Goal: Information Seeking & Learning: Learn about a topic

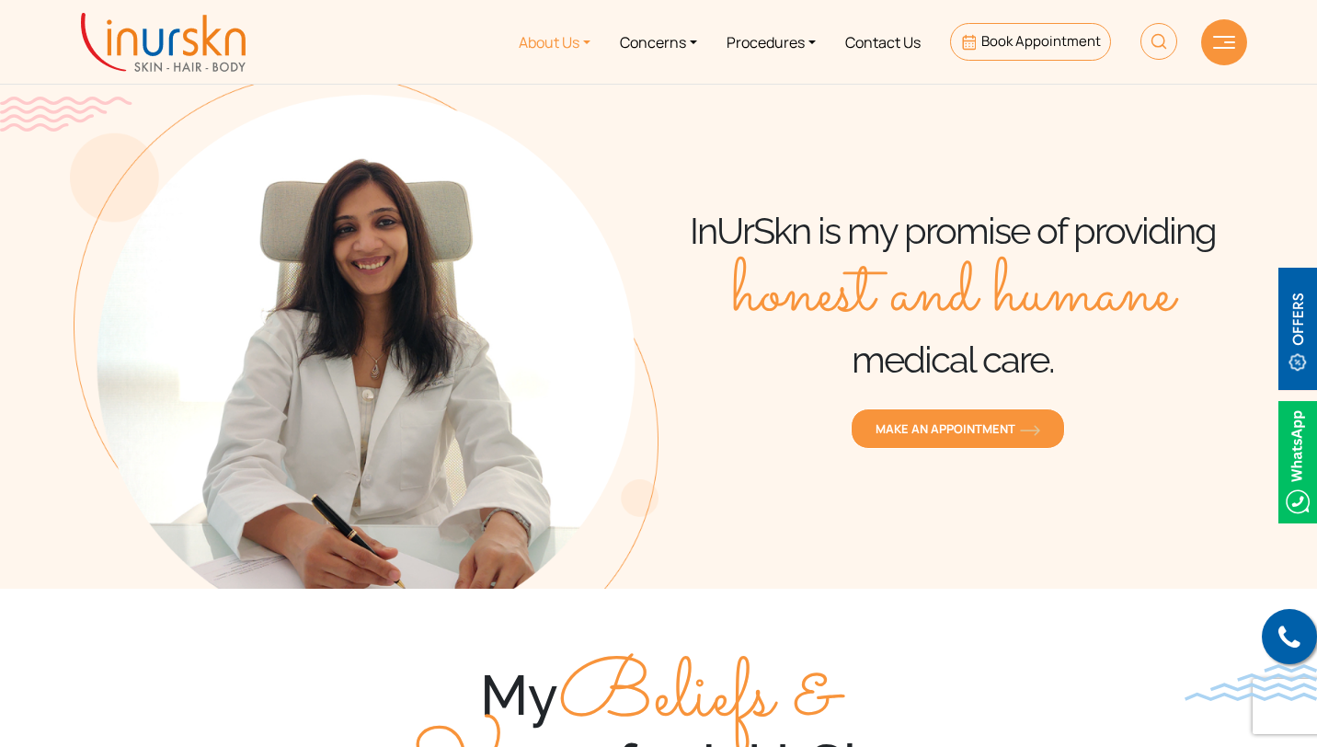
click at [558, 41] on link "About Us" at bounding box center [554, 41] width 101 height 69
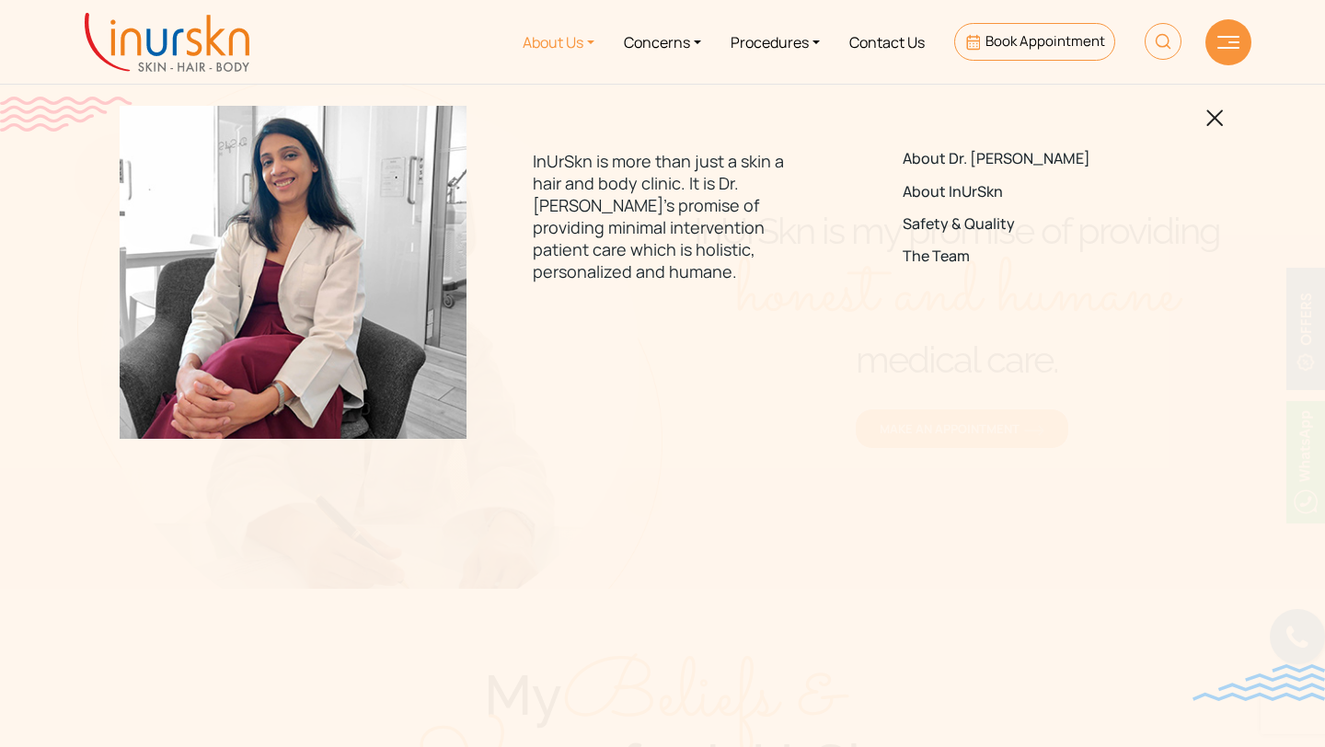
click at [1212, 115] on img at bounding box center [1214, 117] width 17 height 17
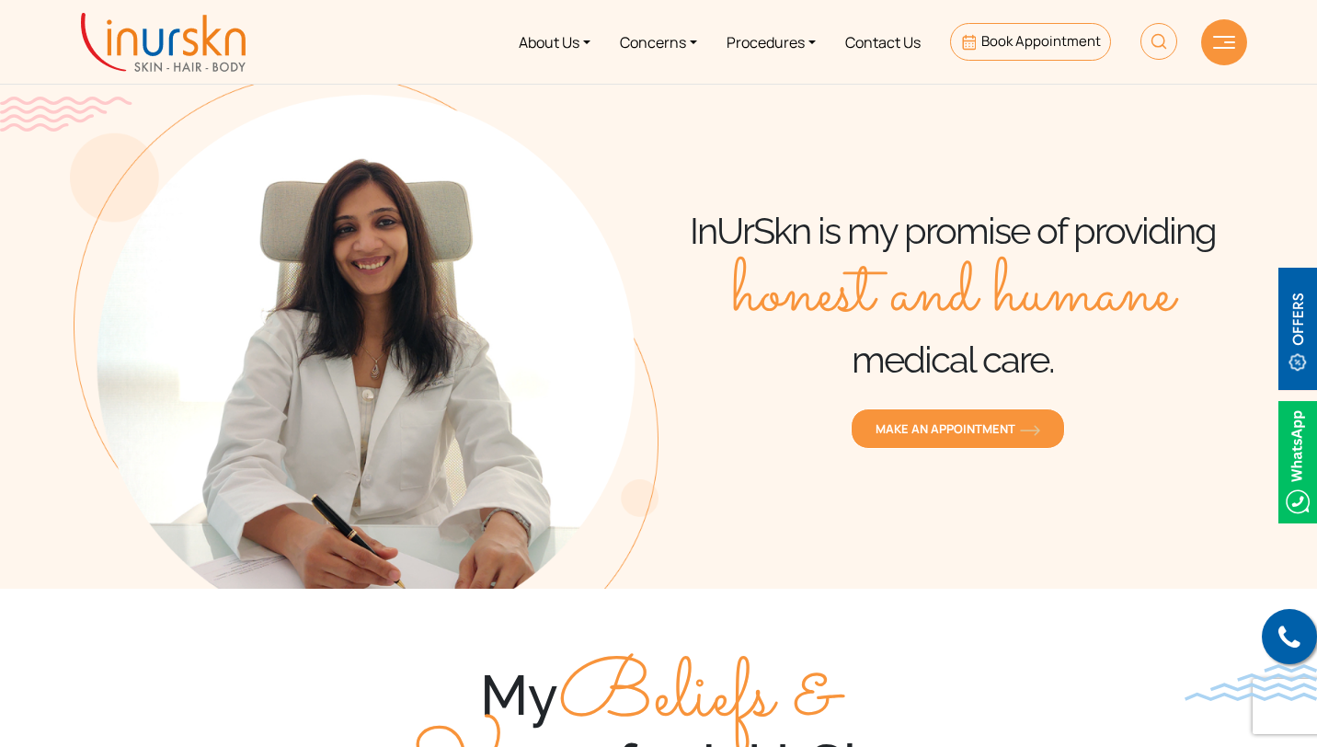
click at [1227, 38] on img at bounding box center [1224, 42] width 22 height 13
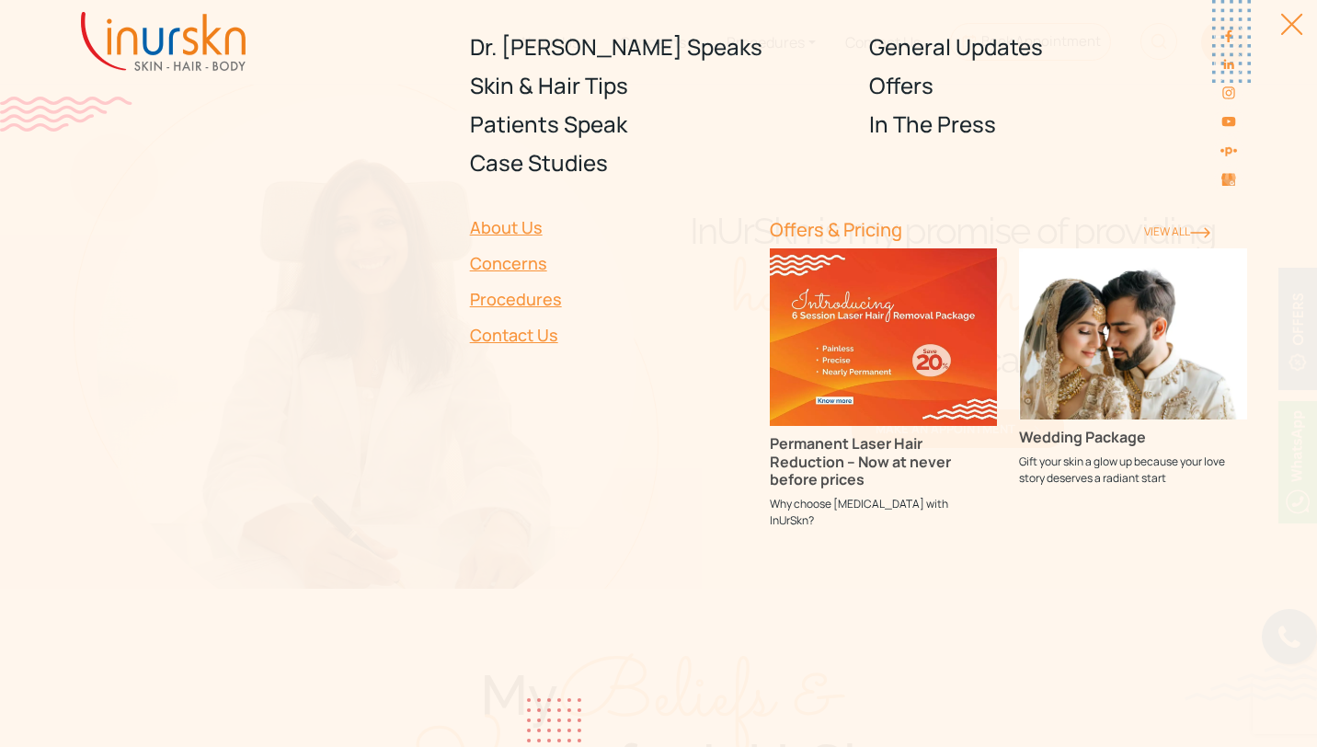
click at [1278, 33] on div at bounding box center [1281, 33] width 41 height 41
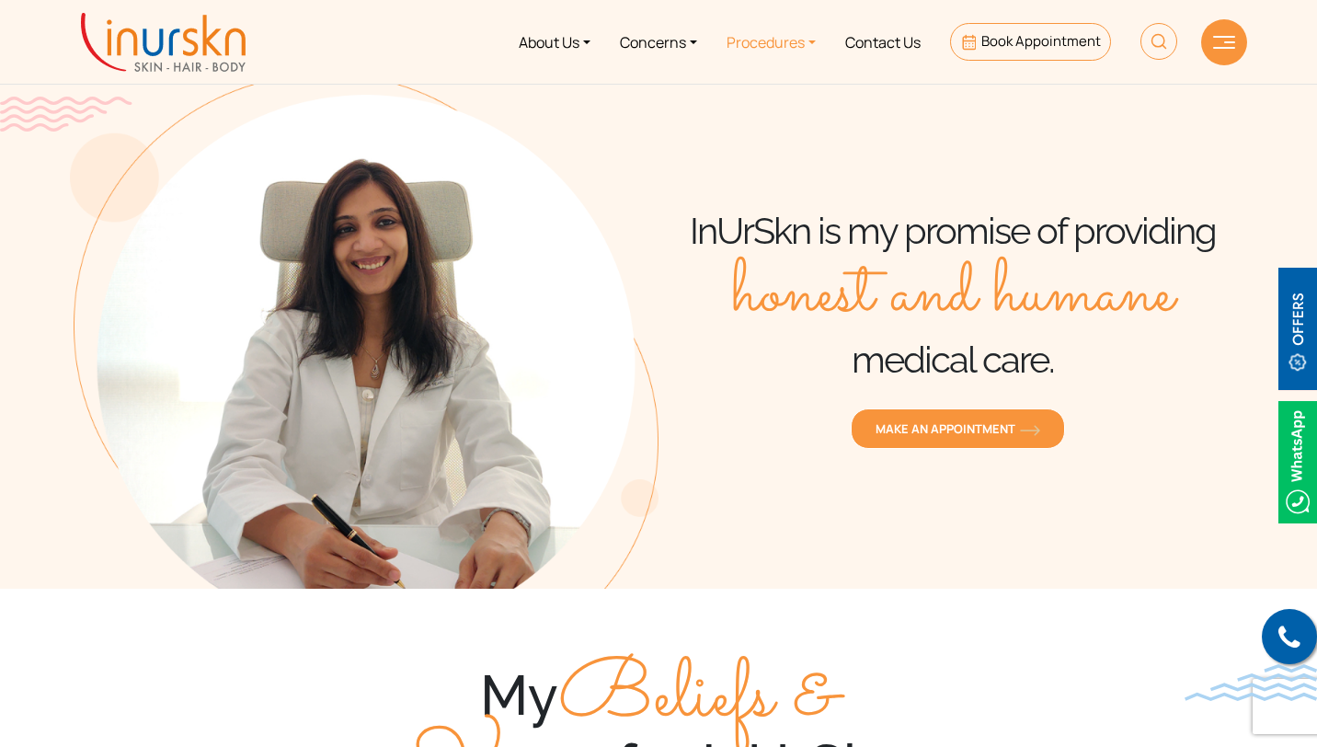
click at [793, 38] on link "Procedures" at bounding box center [771, 41] width 119 height 69
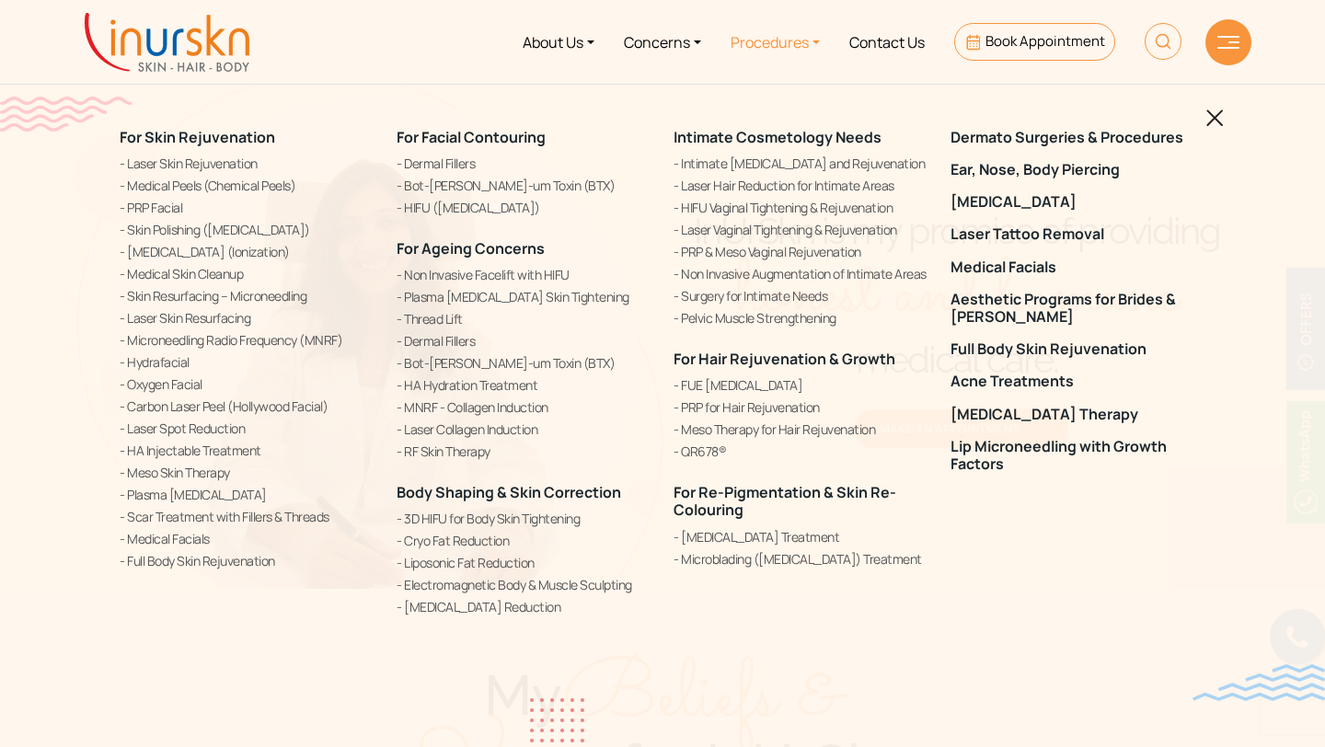
click at [1212, 116] on img at bounding box center [1214, 117] width 17 height 17
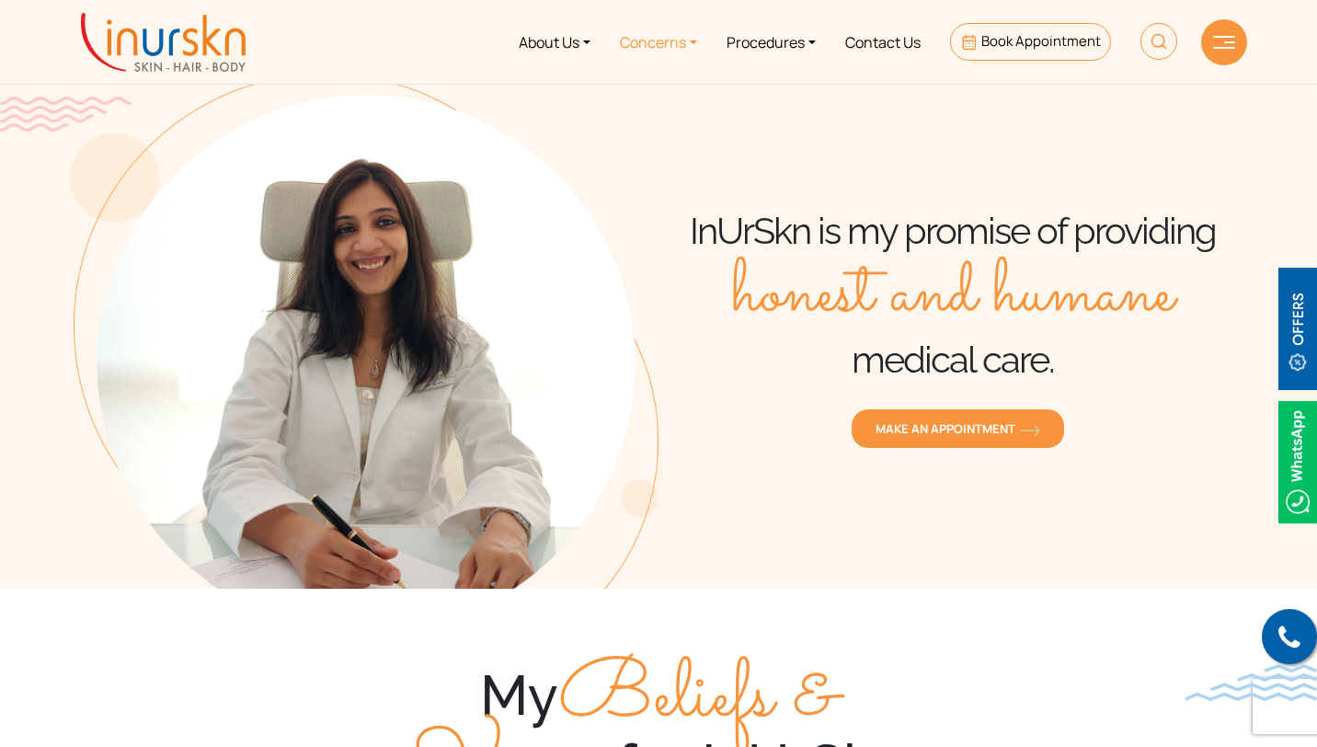
click at [644, 37] on link "Concerns" at bounding box center [658, 41] width 107 height 69
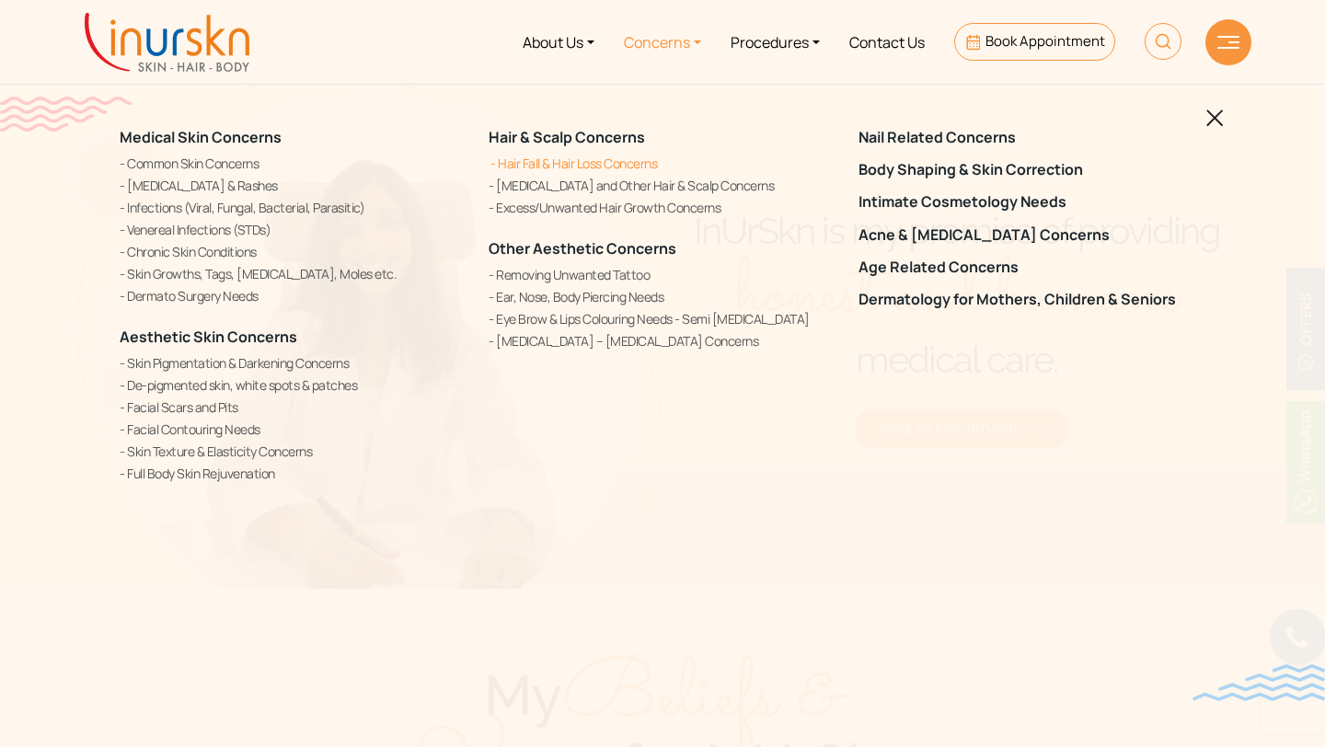
click at [585, 167] on link "Hair Fall & Hair Loss Concerns" at bounding box center [661, 163] width 347 height 19
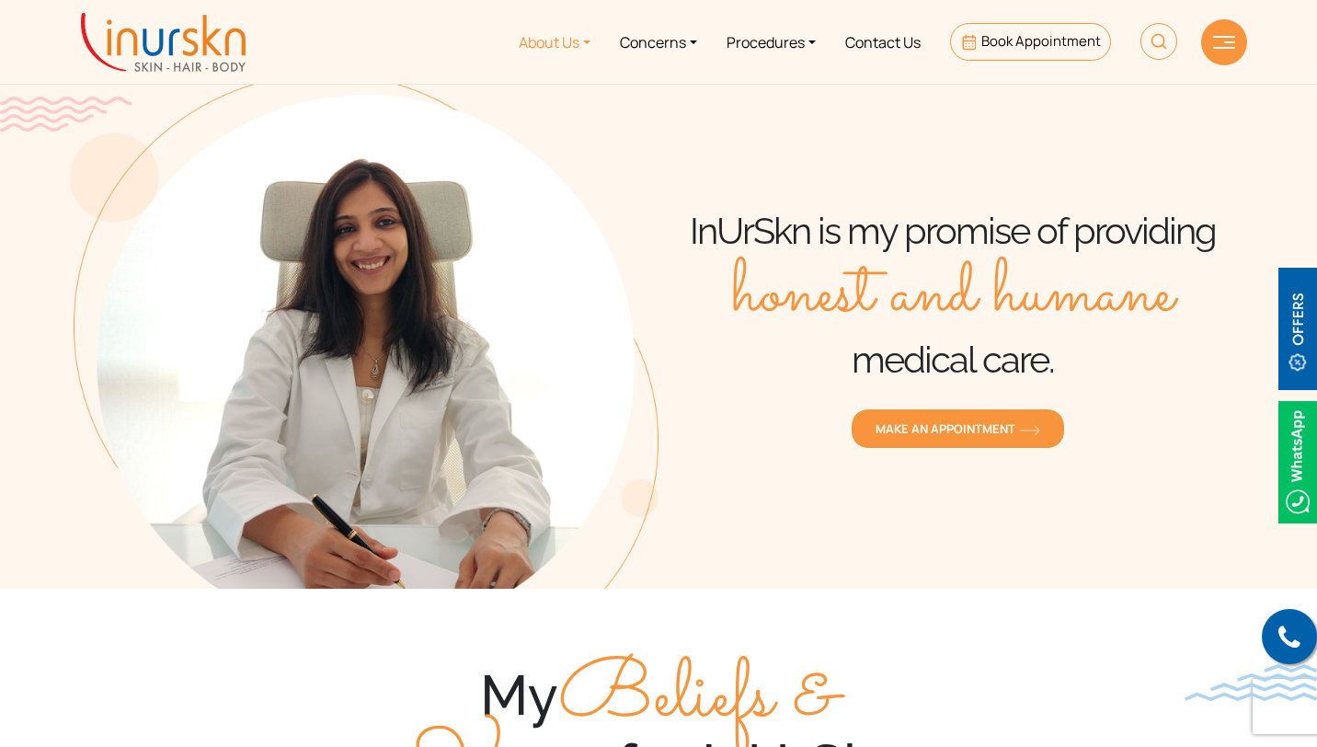
click at [523, 31] on link "About Us" at bounding box center [554, 41] width 101 height 69
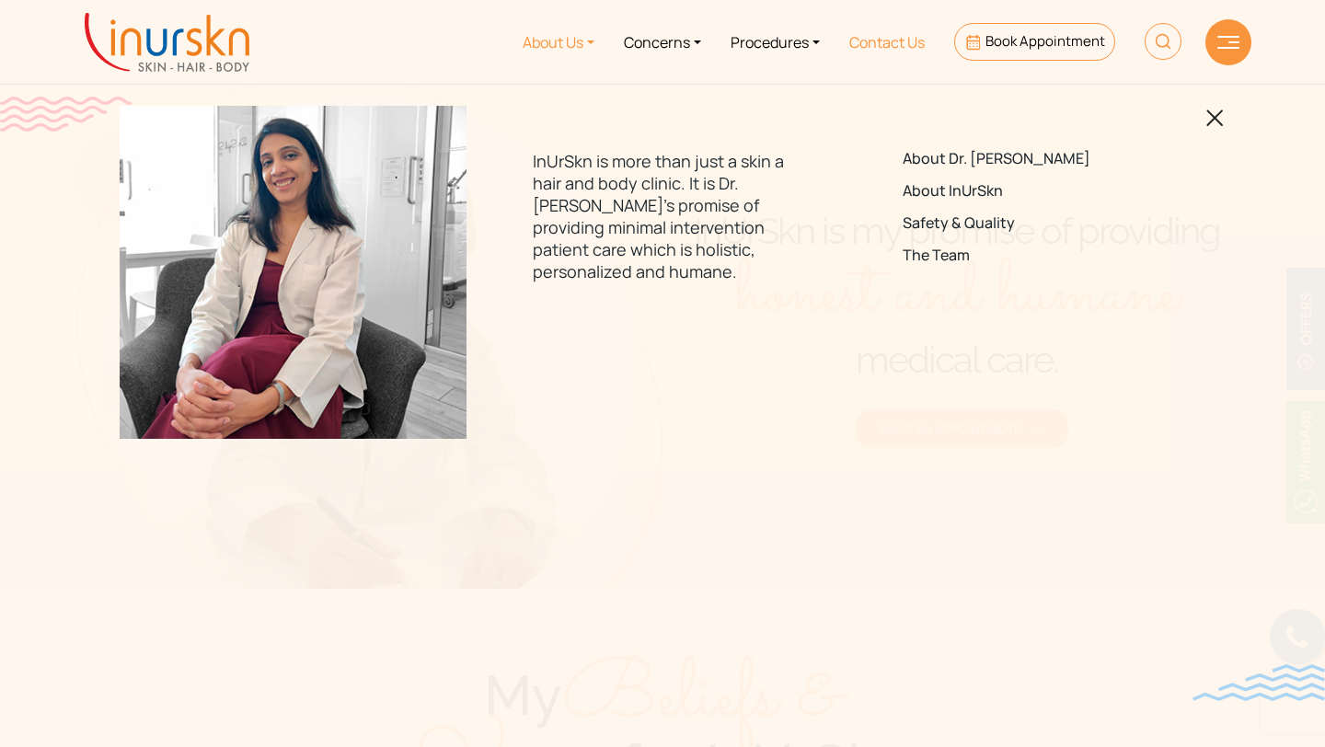
click at [894, 39] on link "Contact Us" at bounding box center [886, 41] width 105 height 69
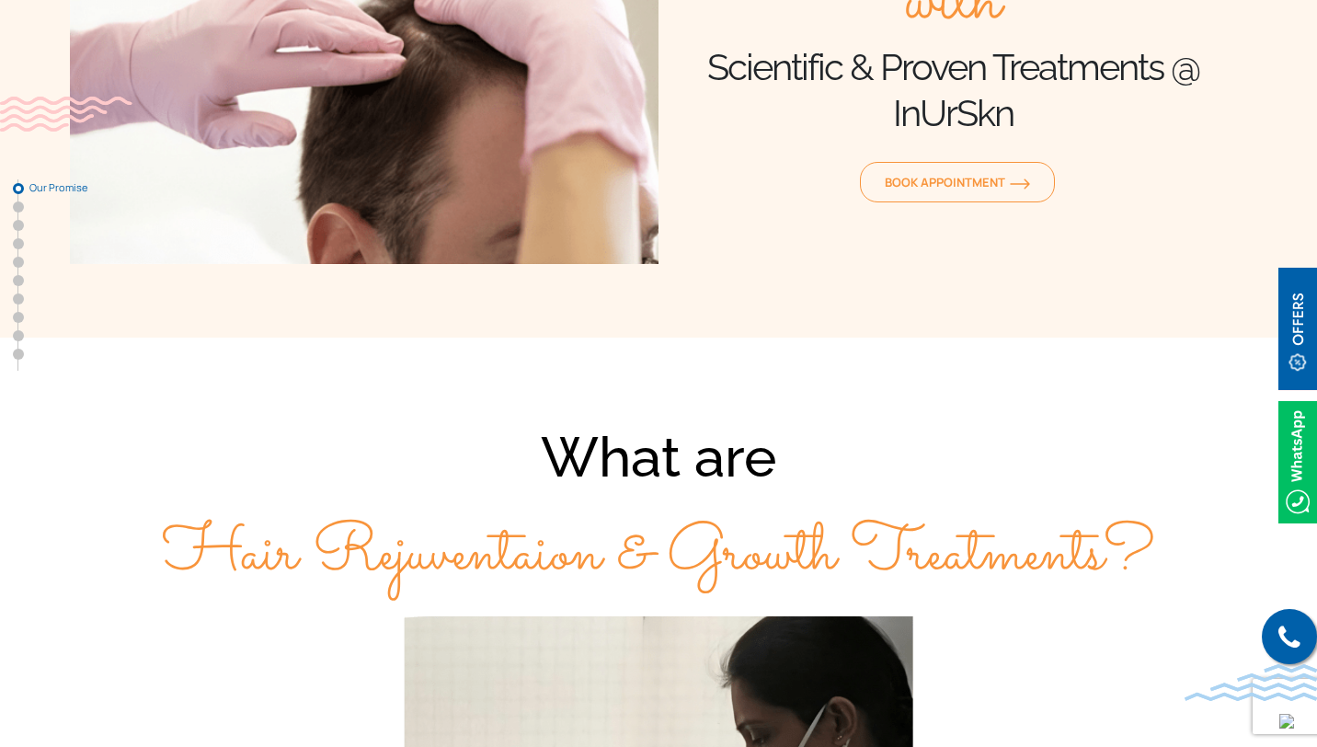
scroll to position [254, 0]
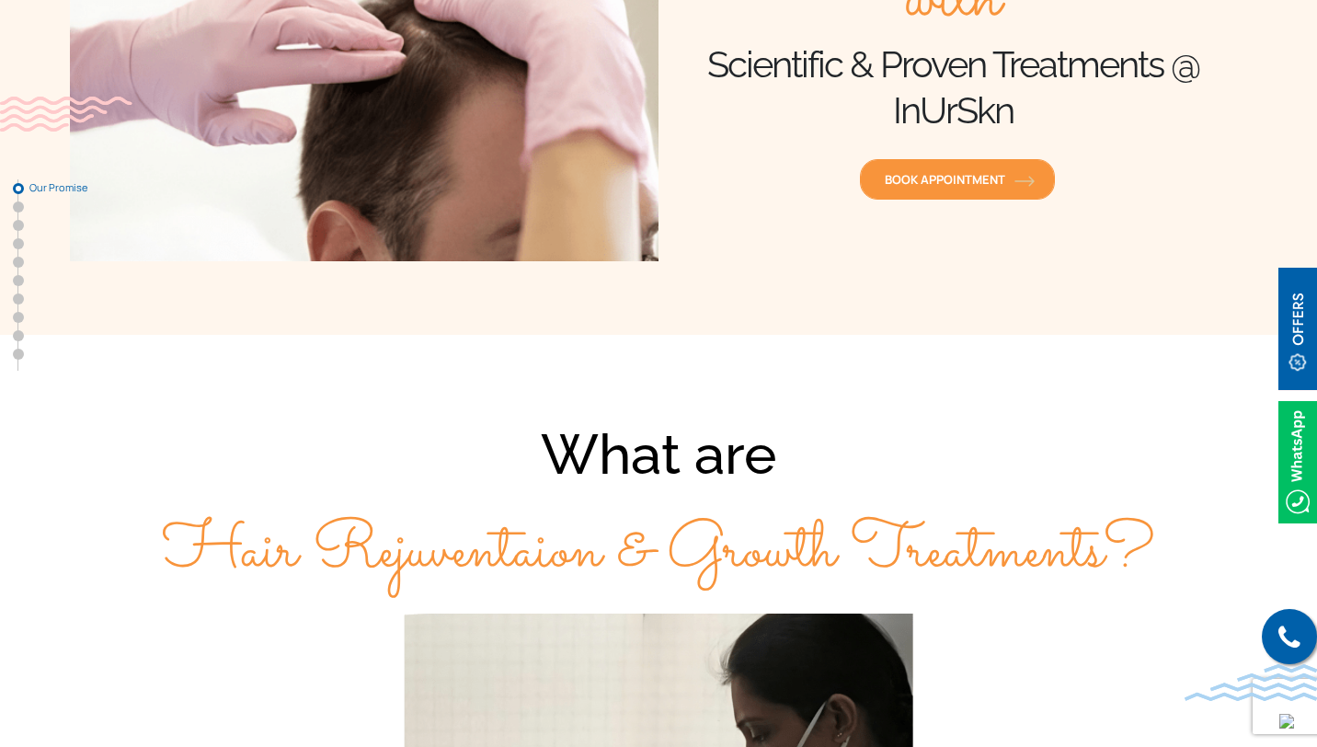
click at [929, 178] on span "Book Appointment" at bounding box center [957, 179] width 145 height 17
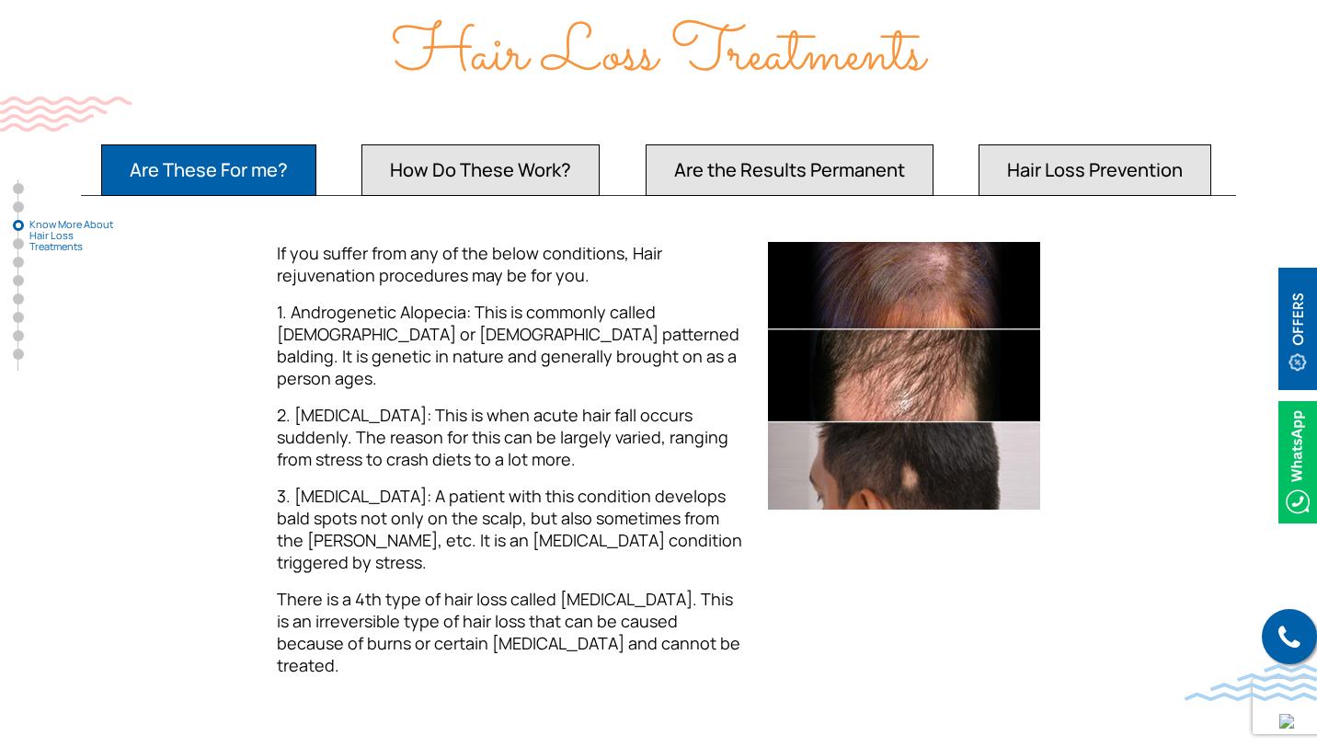
scroll to position [1819, 0]
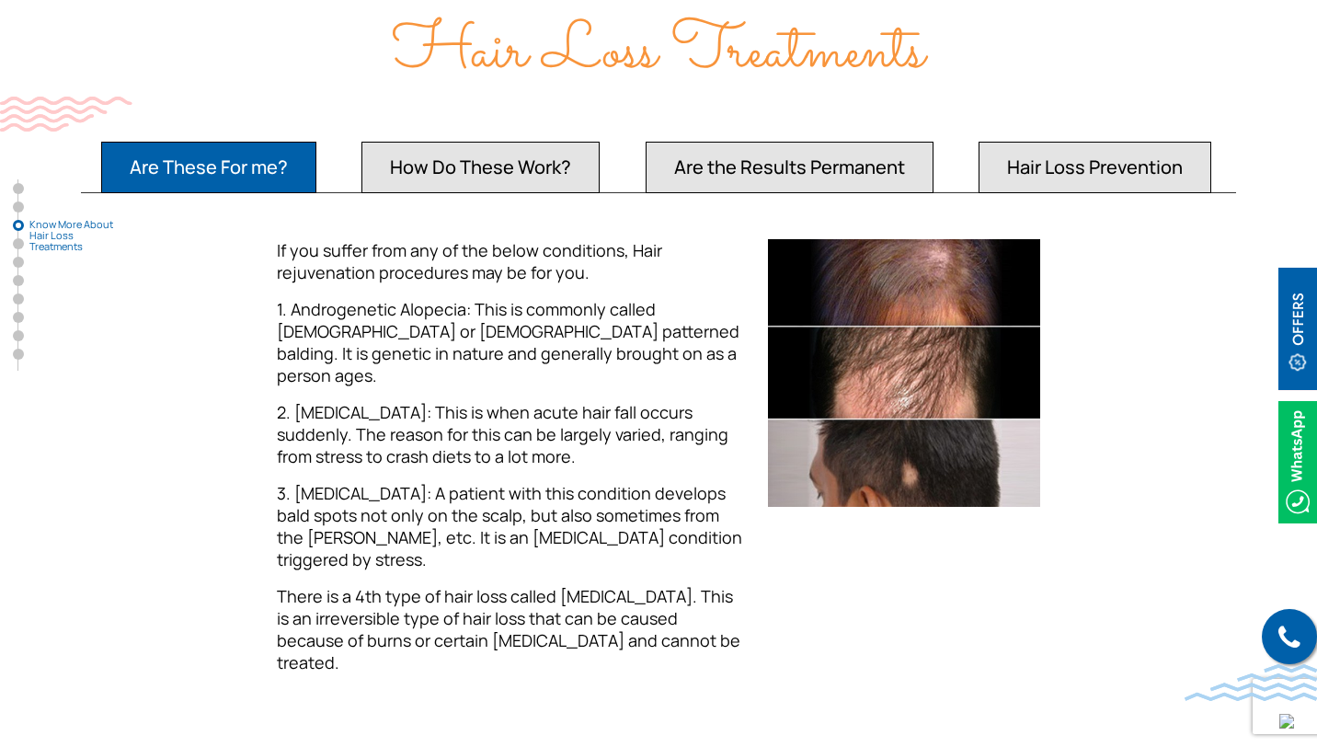
click at [467, 157] on button "How Do These Work?" at bounding box center [481, 168] width 238 height 52
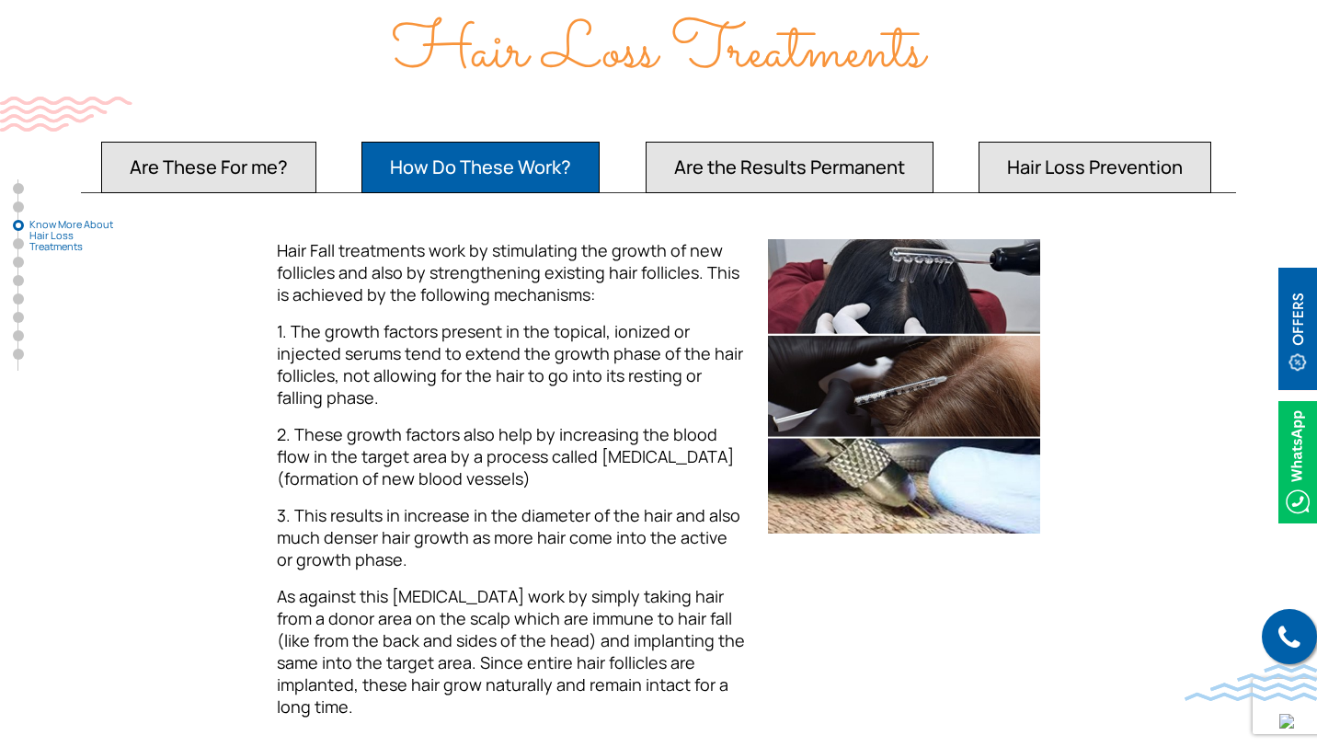
click at [690, 142] on button "Are the Results Permanent" at bounding box center [790, 168] width 288 height 52
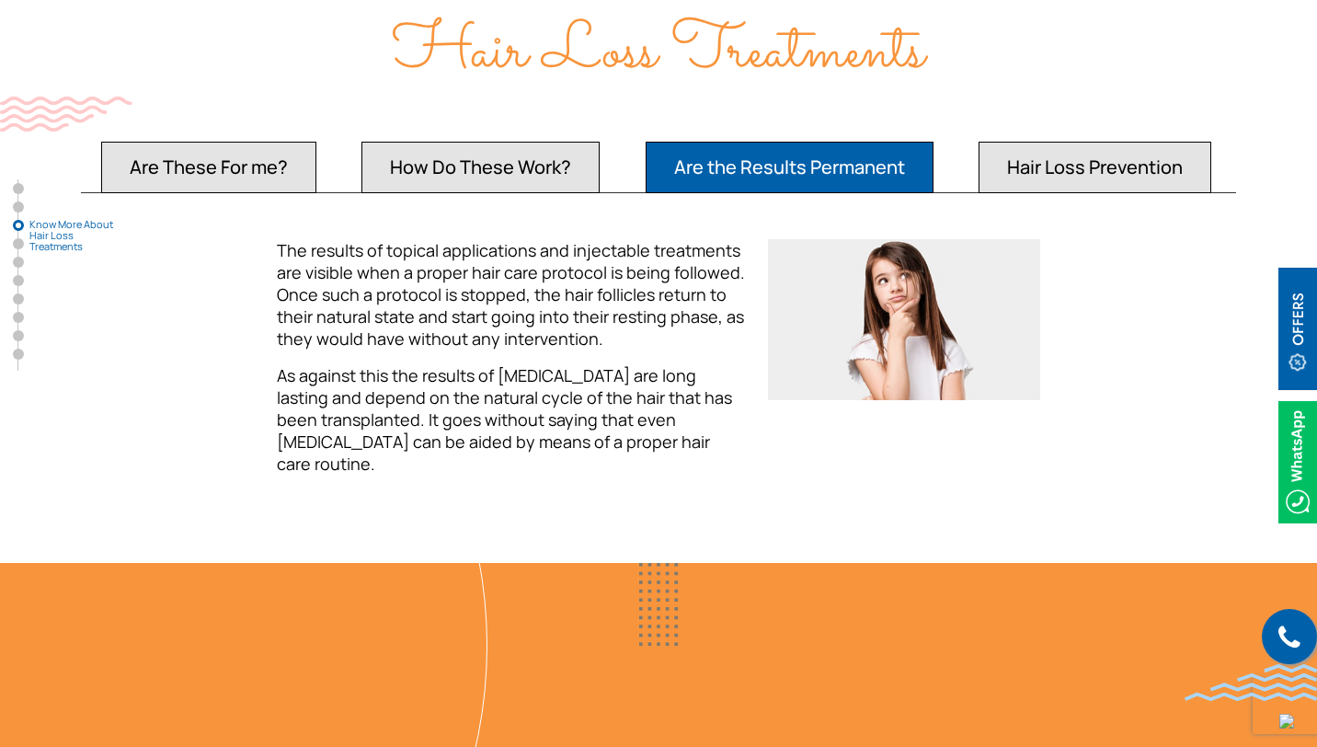
click at [1053, 149] on button "Hair Loss Prevention" at bounding box center [1095, 168] width 233 height 52
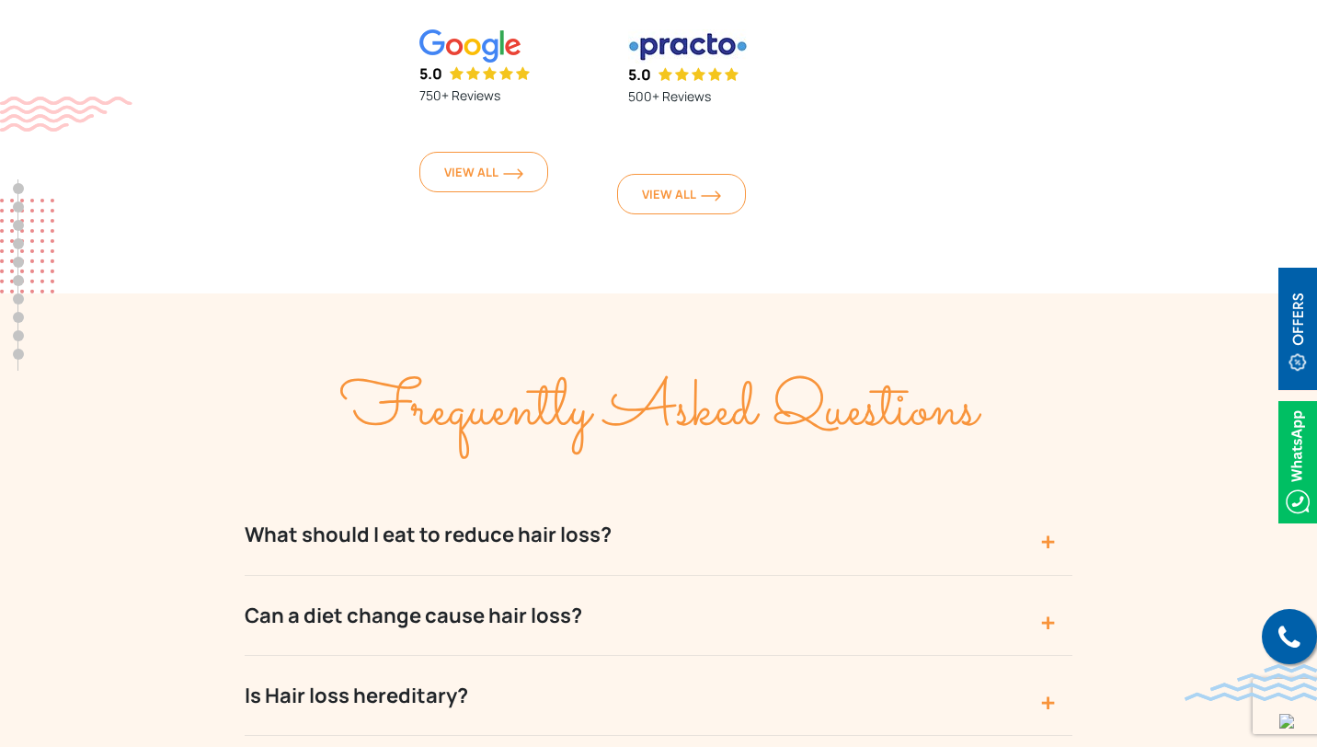
scroll to position [6322, 0]
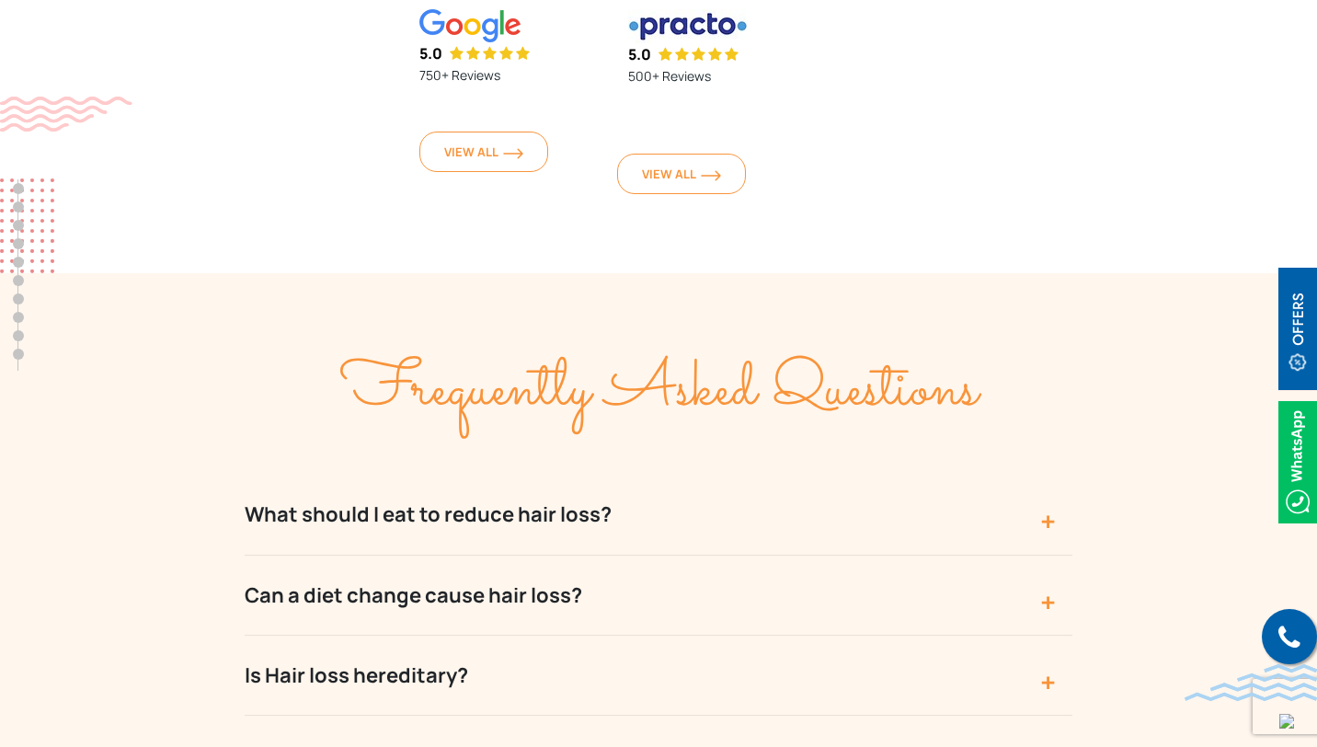
click at [746, 475] on button "What should I eat to reduce hair loss?" at bounding box center [659, 515] width 828 height 80
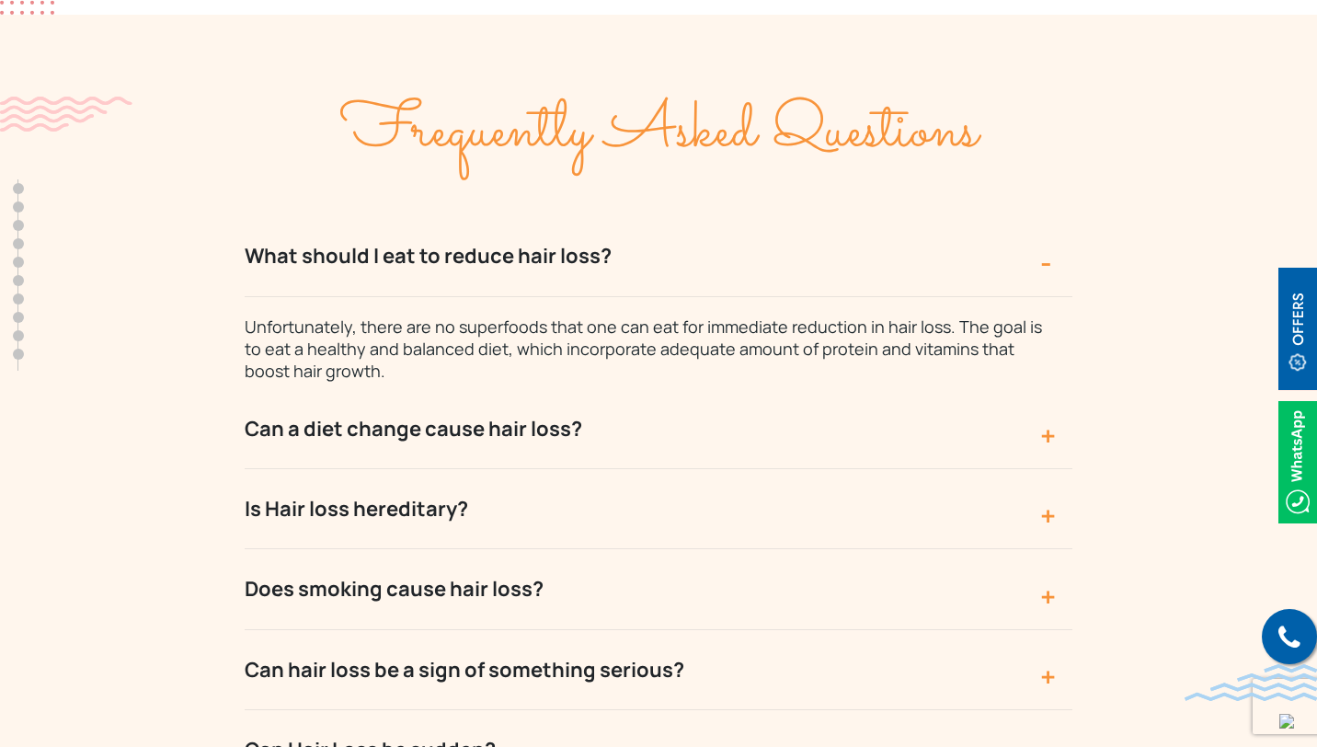
scroll to position [6704, 0]
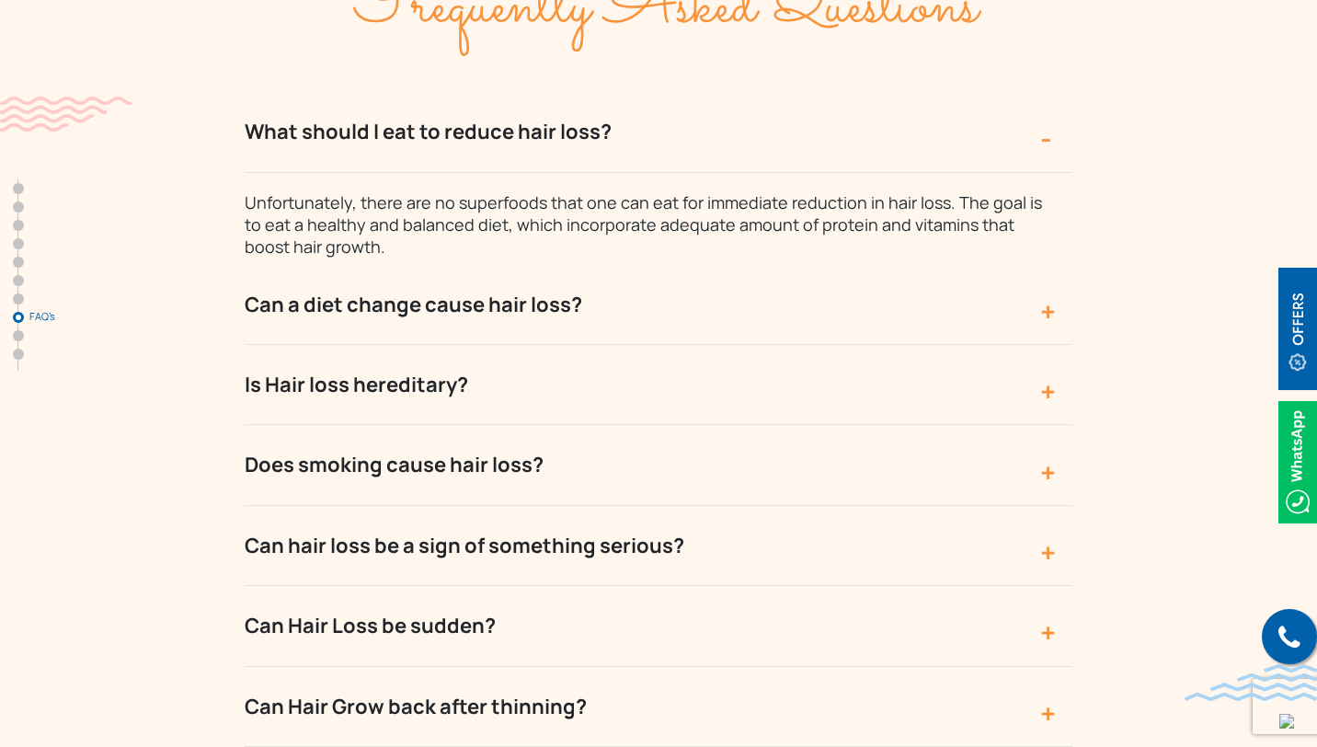
click at [660, 586] on button "Can Hair Loss be sudden?" at bounding box center [659, 626] width 828 height 80
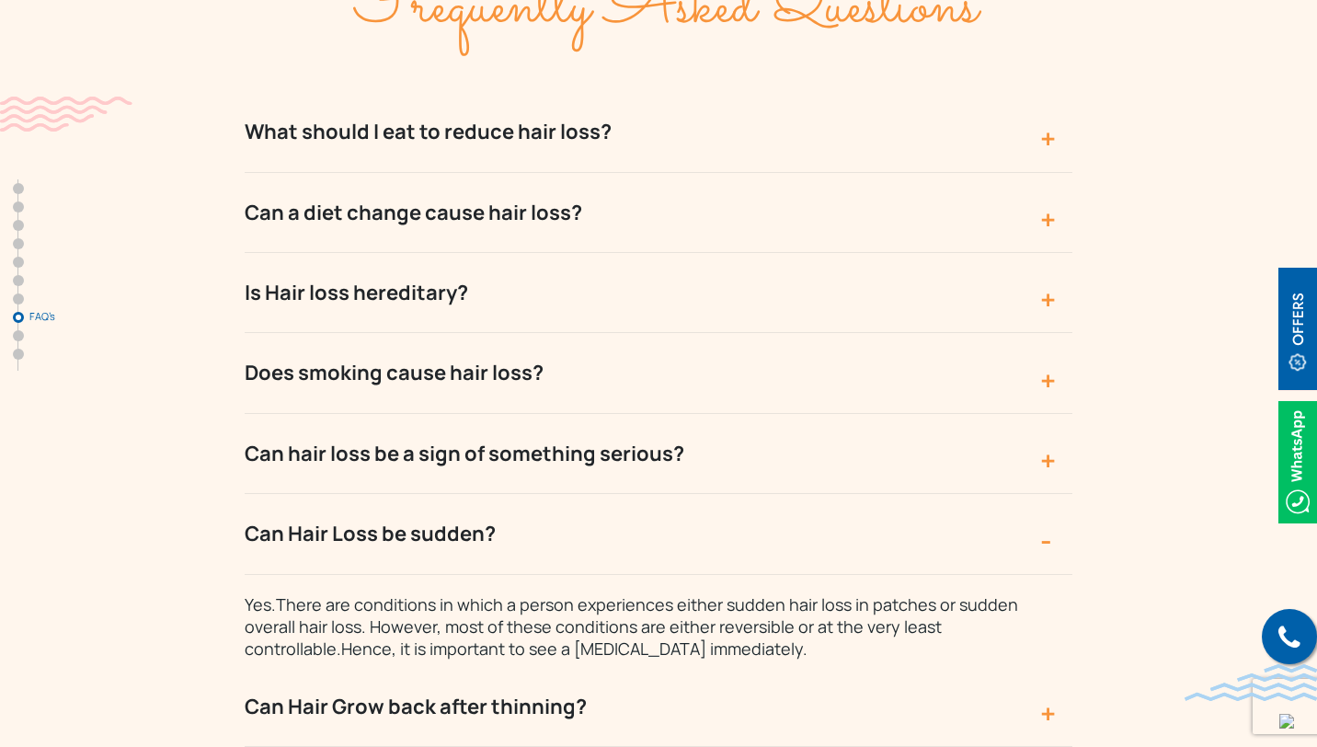
click at [660, 593] on span "Yes.There are conditions in which a person experiences either sudden hair loss …" at bounding box center [632, 626] width 774 height 66
click at [589, 667] on button "Can Hair Grow back after thinning?" at bounding box center [659, 707] width 828 height 80
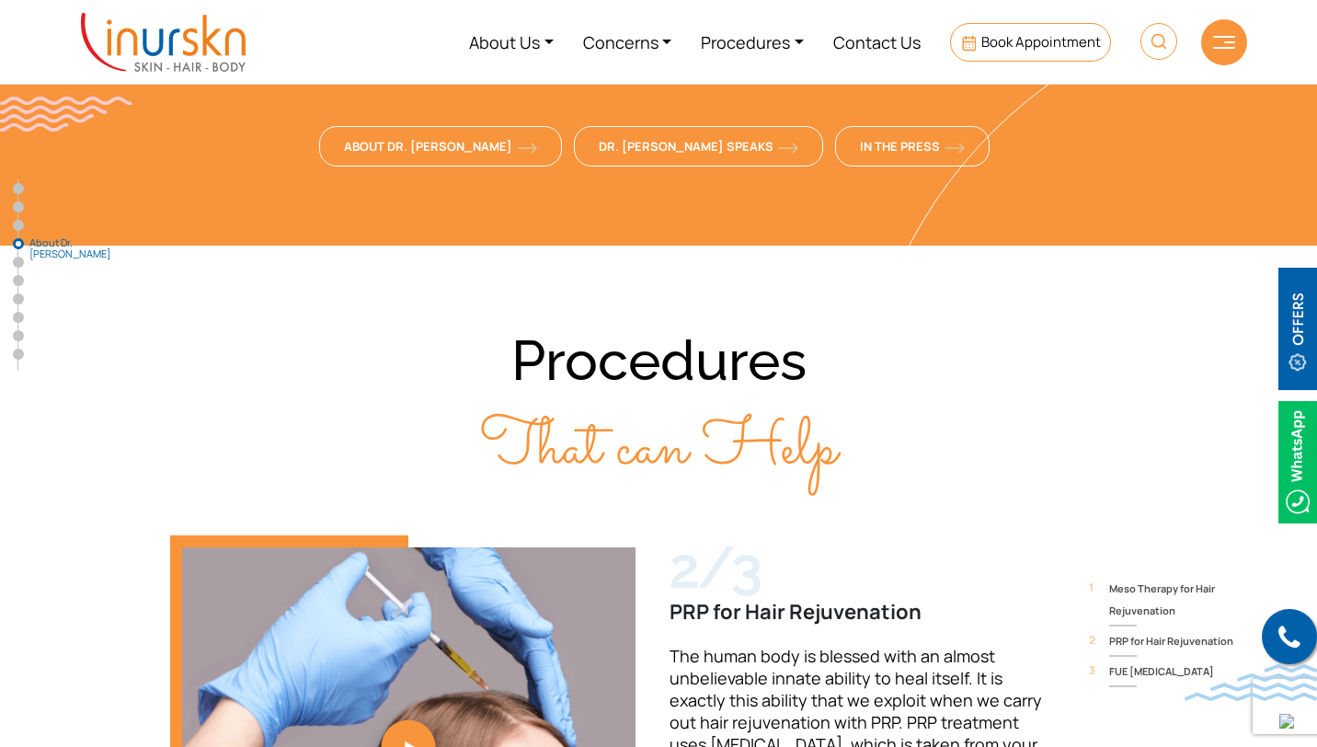
scroll to position [3543, 0]
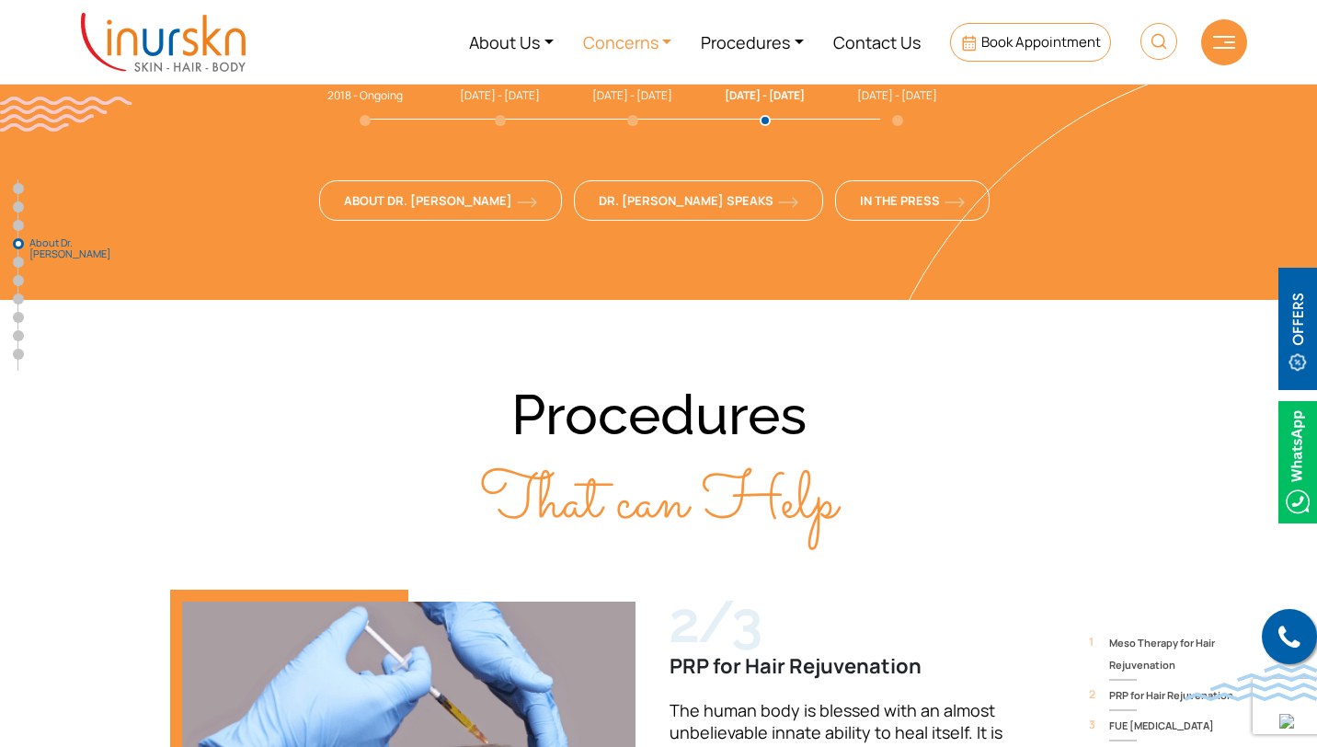
click at [628, 35] on link "Concerns" at bounding box center [627, 41] width 119 height 69
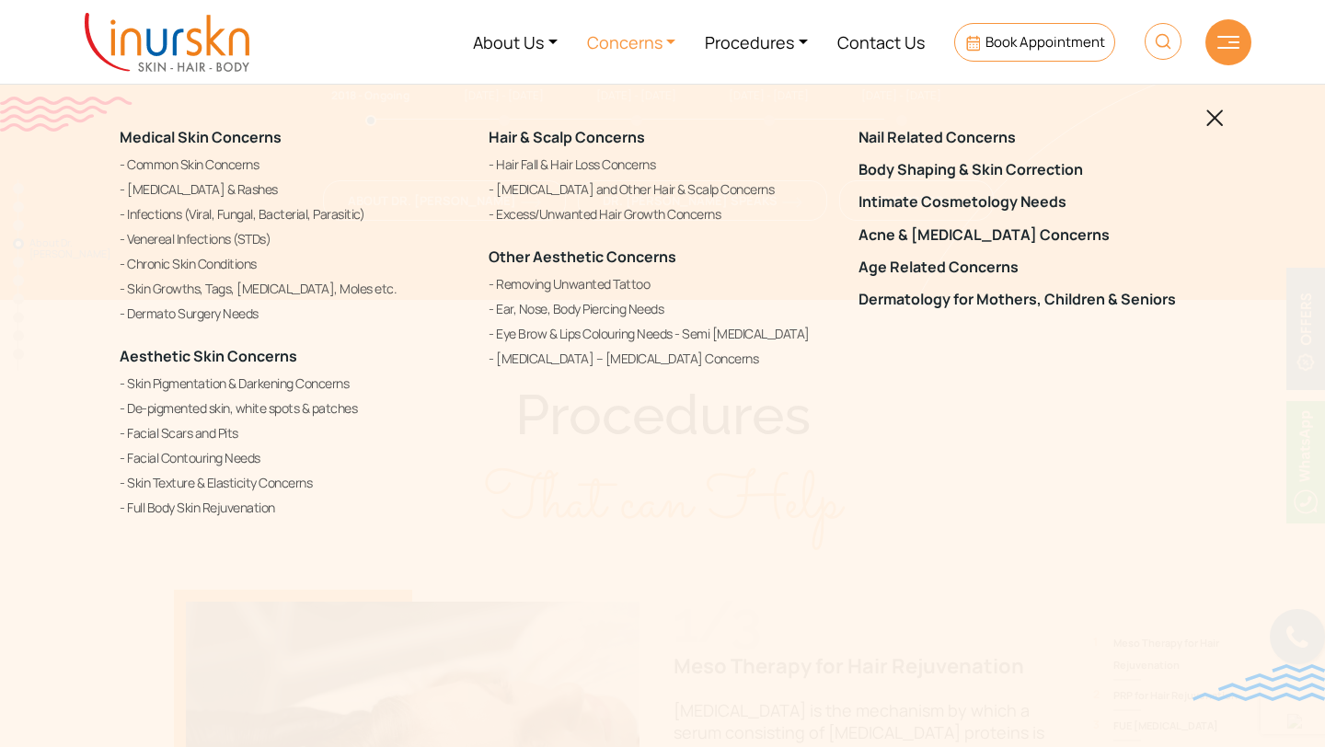
click at [676, 560] on div "Medical Skin Concerns Common Skin Concerns [MEDICAL_DATA] & Rashes Infections (…" at bounding box center [662, 373] width 1325 height 747
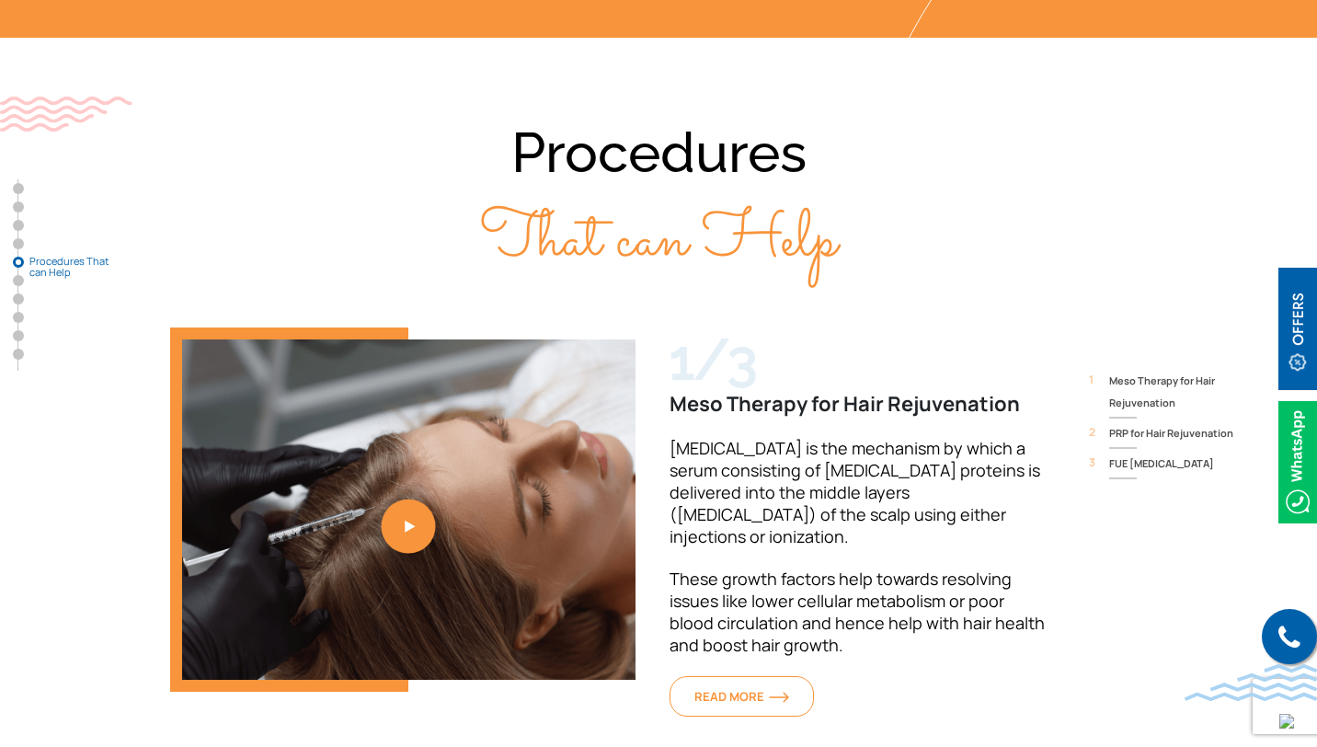
scroll to position [3885, 0]
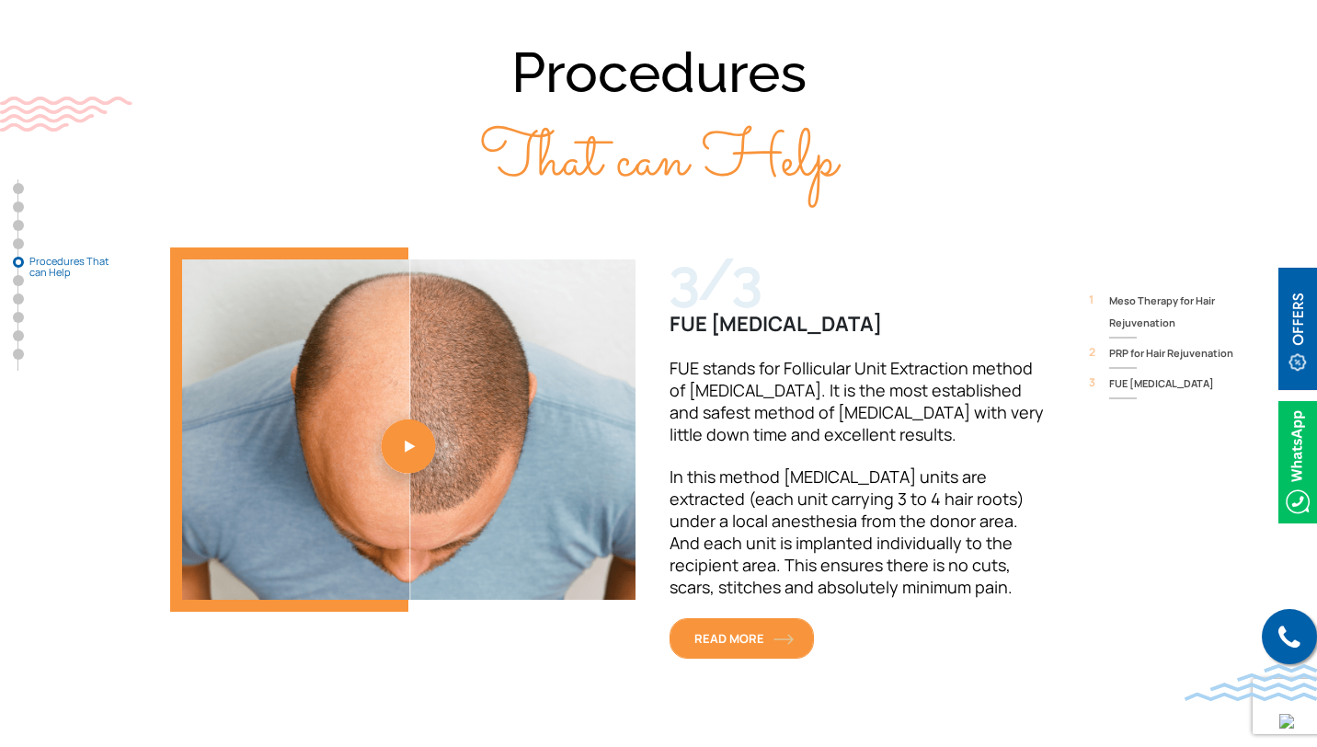
click at [717, 630] on span "READ MORE" at bounding box center [742, 638] width 95 height 17
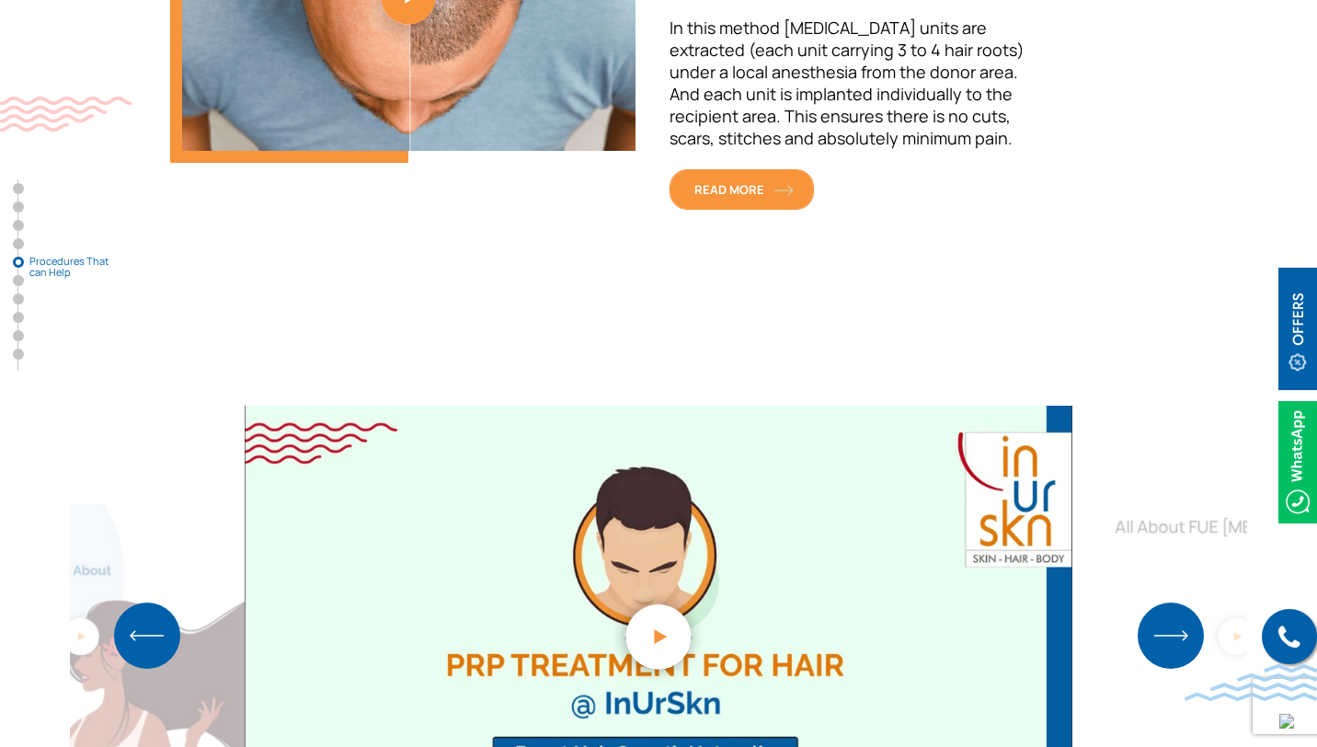
scroll to position [4389, 0]
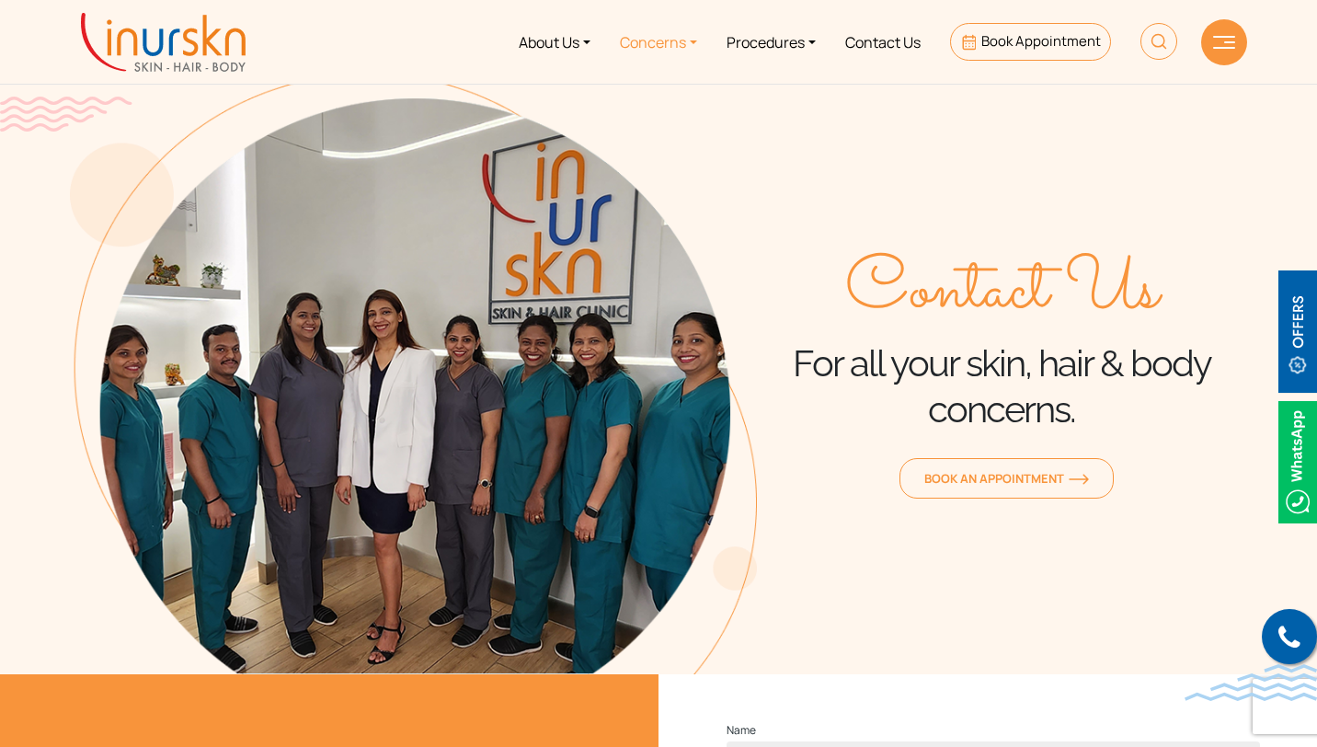
click at [629, 35] on link "Concerns" at bounding box center [658, 41] width 107 height 69
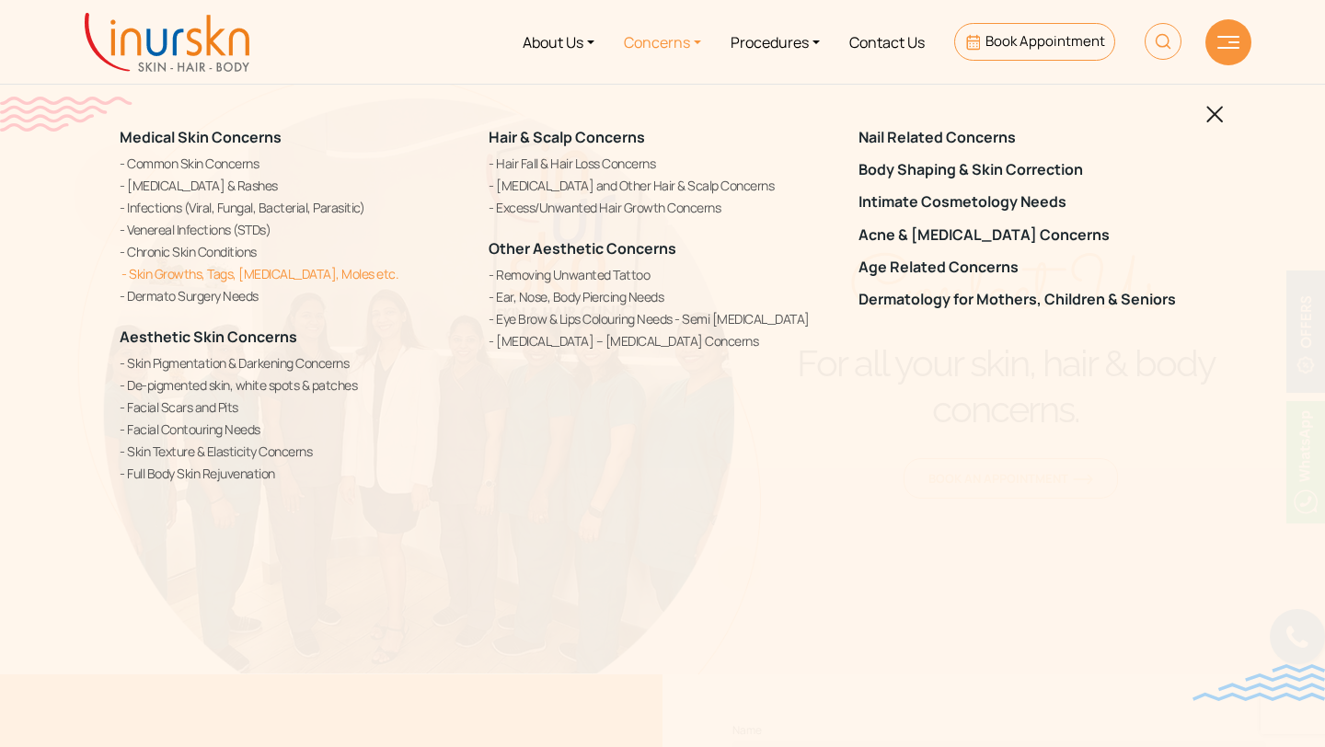
click at [270, 277] on link "Skin Growths, Tags, [MEDICAL_DATA], Moles etc." at bounding box center [293, 273] width 347 height 19
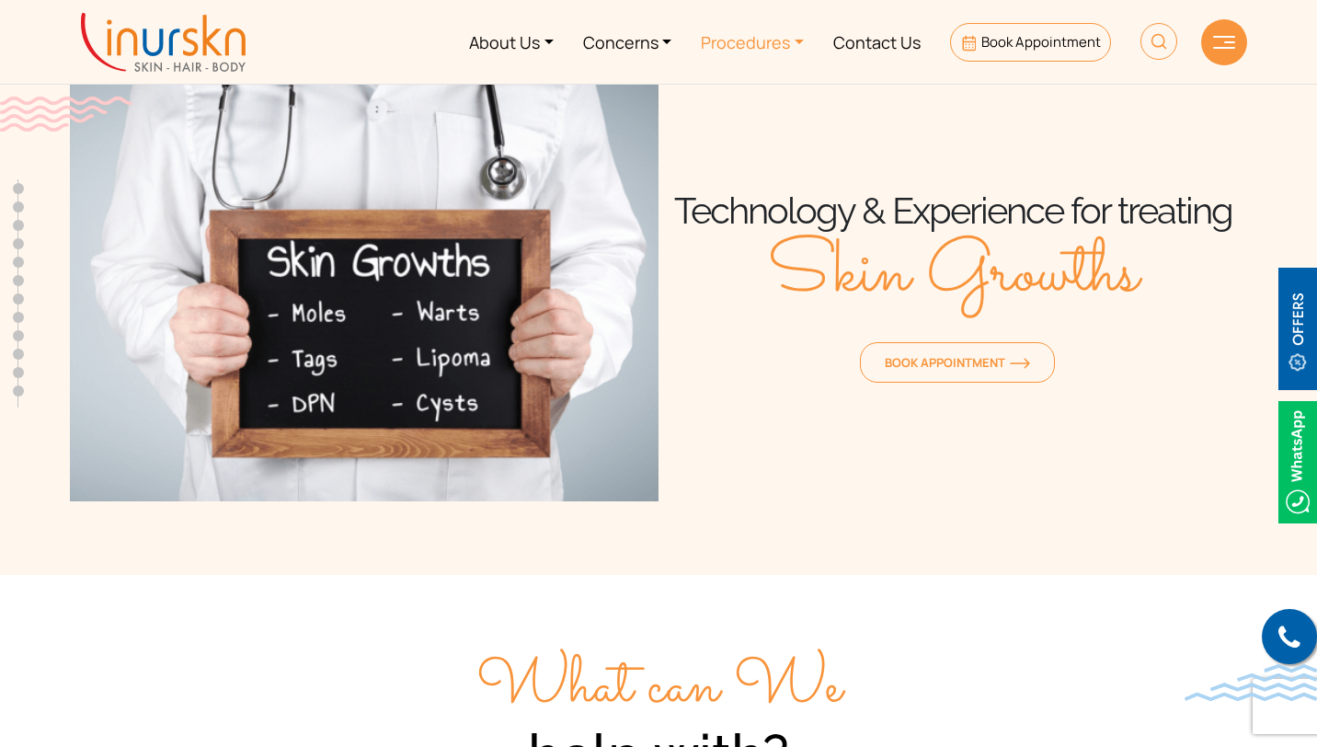
click at [718, 44] on link "Procedures" at bounding box center [752, 41] width 132 height 69
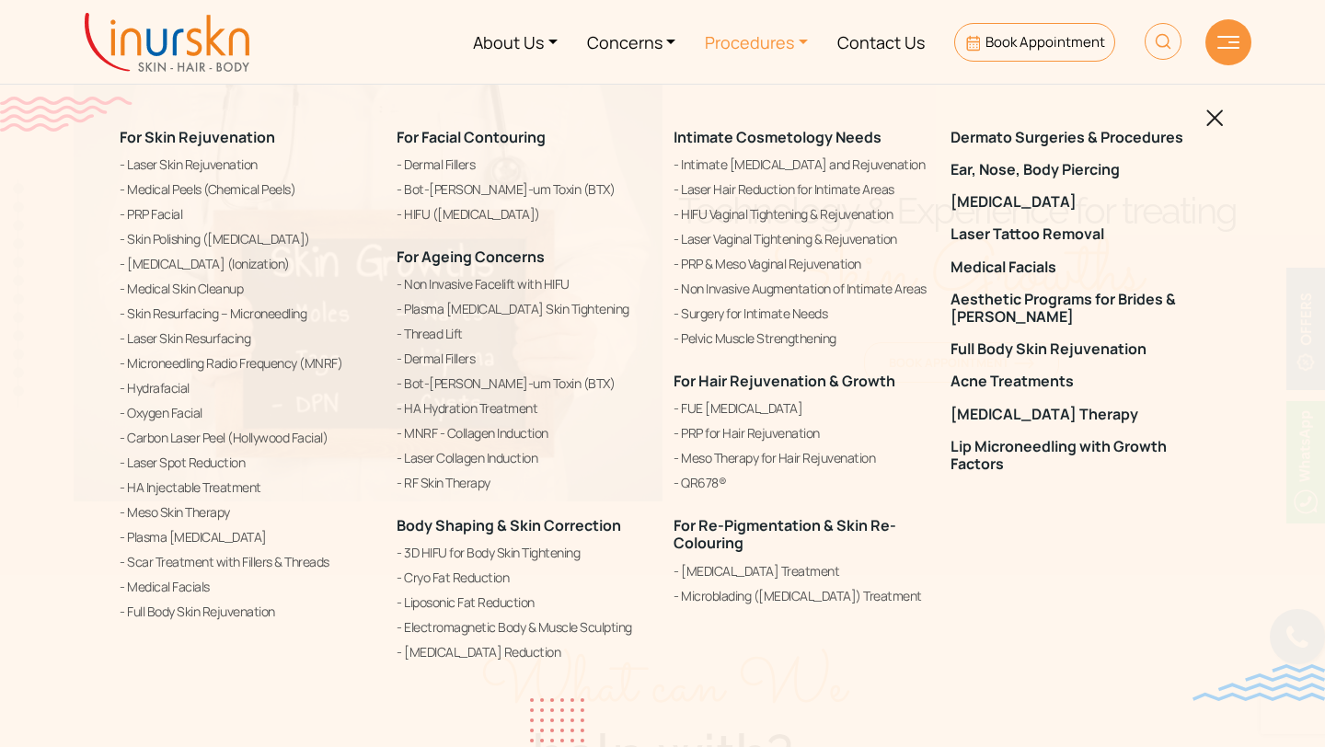
click at [1215, 116] on img at bounding box center [1214, 117] width 17 height 17
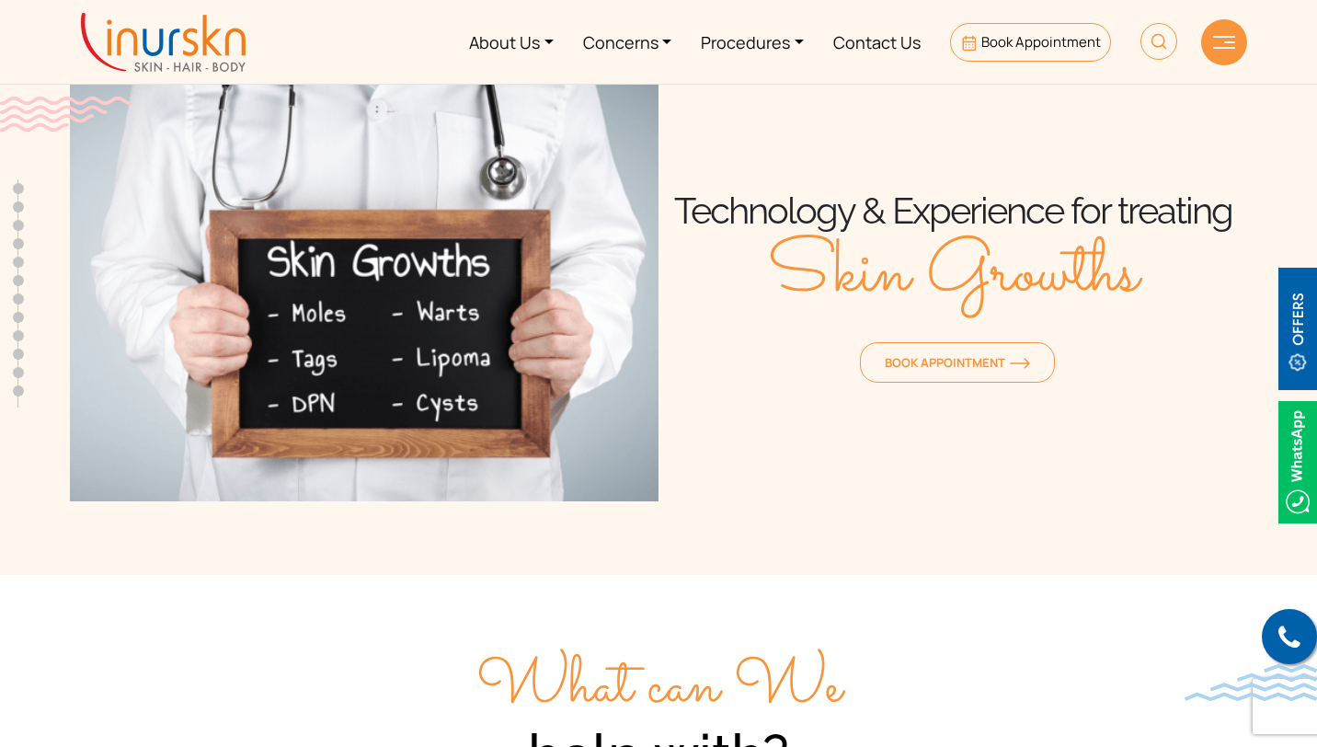
click at [1231, 50] on div at bounding box center [1224, 42] width 46 height 46
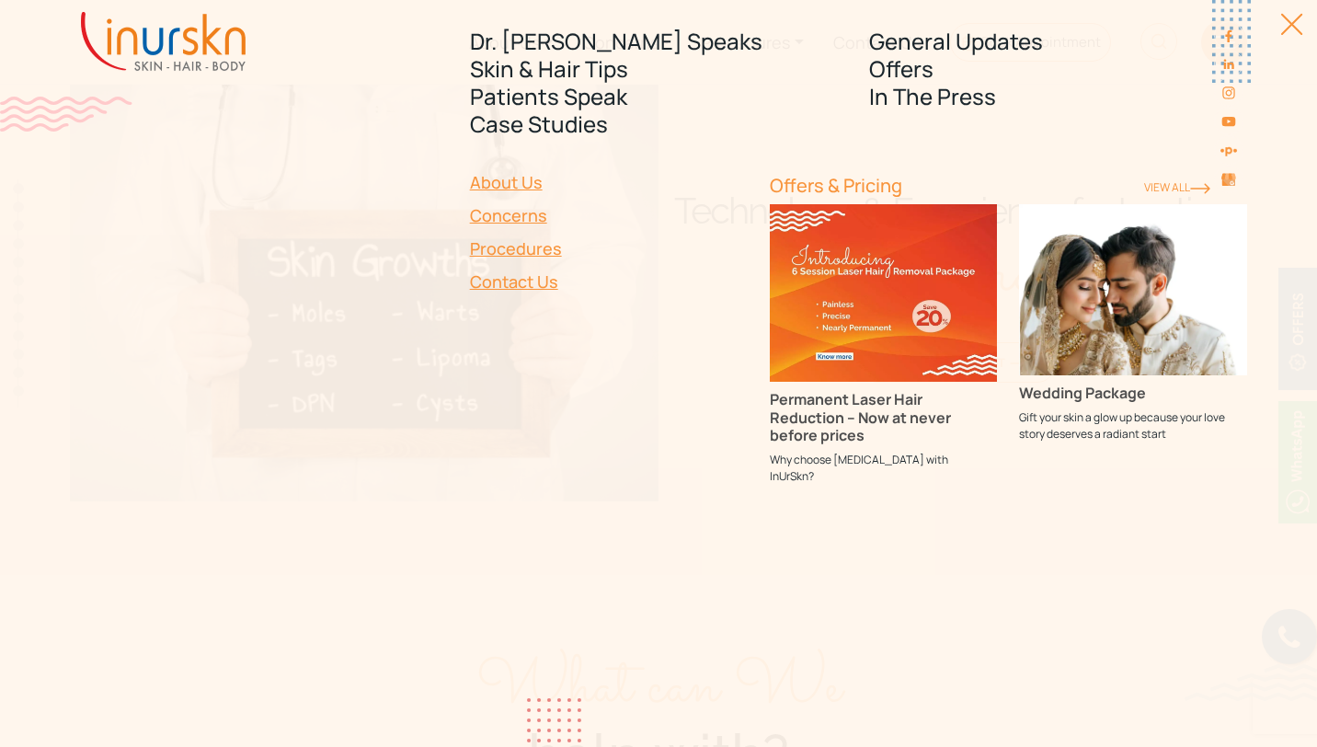
click at [1161, 333] on img at bounding box center [1133, 289] width 228 height 171
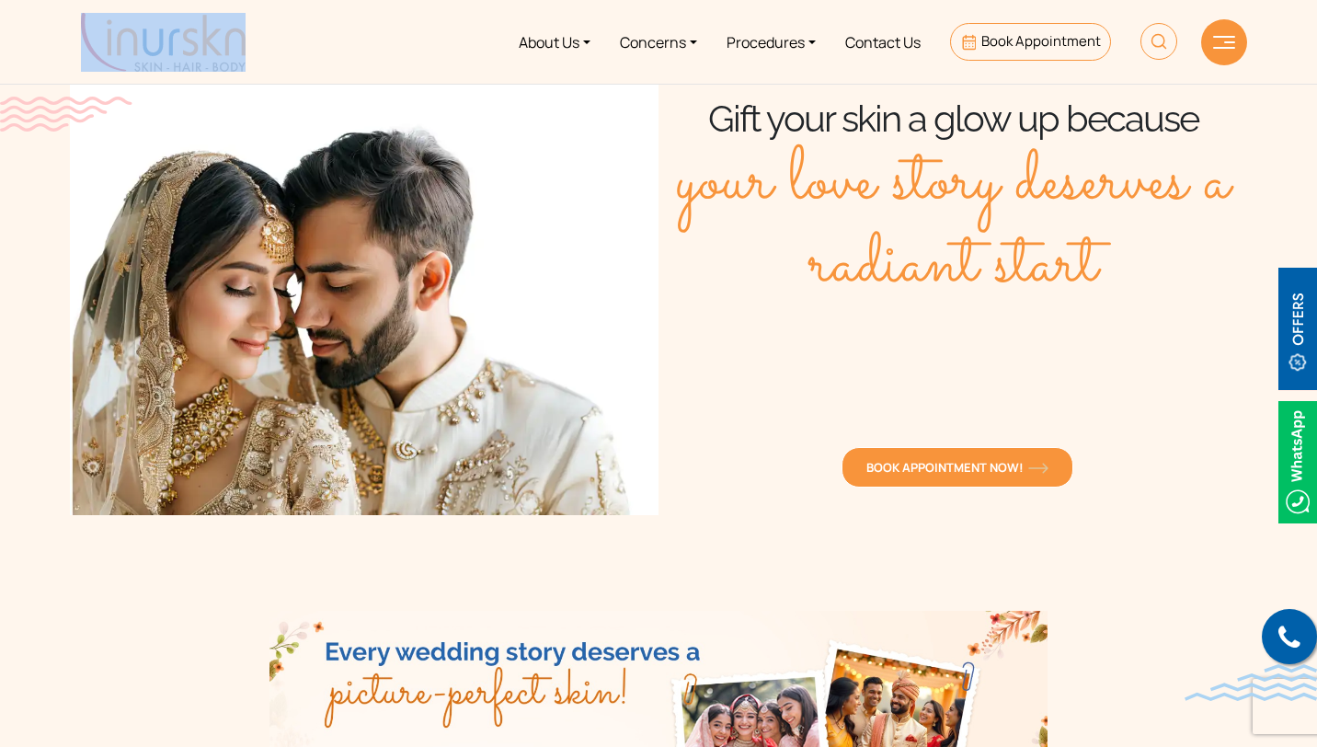
drag, startPoint x: 270, startPoint y: 38, endPoint x: 88, endPoint y: 36, distance: 182.1
click at [88, 36] on div "About Us Concerns Procedures Contact Us Book Appointment" at bounding box center [658, 41] width 1177 height 69
copy div
